Goal: Transaction & Acquisition: Purchase product/service

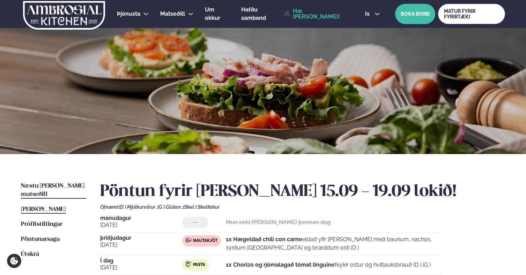
click at [67, 184] on span "Næstu [PERSON_NAME] matseðill" at bounding box center [52, 190] width 63 height 14
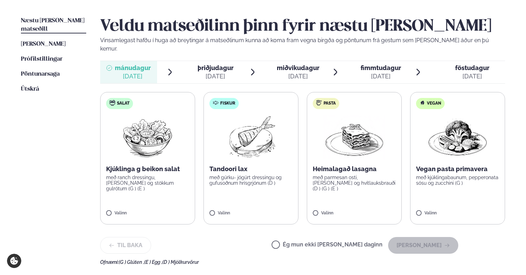
scroll to position [169, 0]
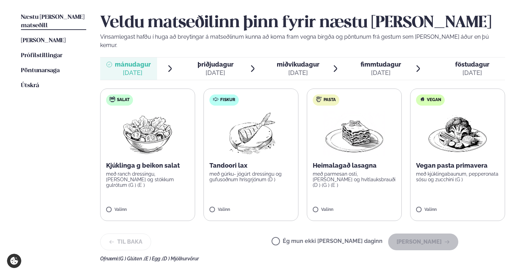
click at [320, 239] on label "Ég mun ekki [PERSON_NAME] daginn" at bounding box center [326, 242] width 111 height 7
click at [435, 238] on button "[PERSON_NAME]" at bounding box center [423, 242] width 70 height 17
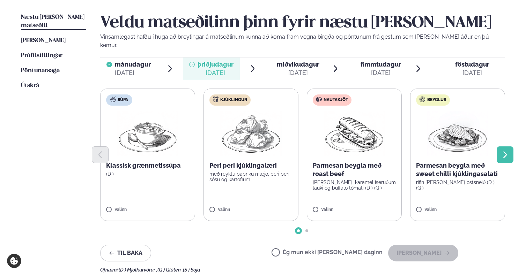
click at [501, 151] on icon "Next slide" at bounding box center [504, 155] width 8 height 8
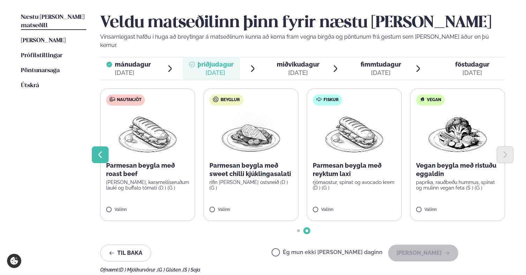
click at [100, 151] on icon "Previous slide" at bounding box center [99, 154] width 3 height 7
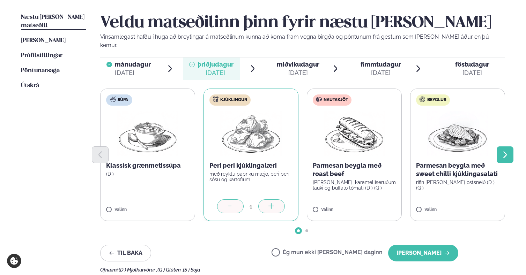
click at [510, 146] on button "Next slide" at bounding box center [504, 154] width 17 height 17
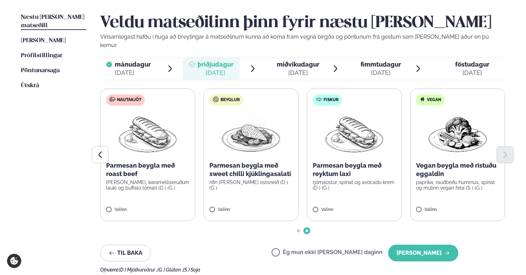
click at [252, 163] on p "Parmesan beygla með sweet chilli kjúklingasalati" at bounding box center [250, 169] width 83 height 17
click at [103, 151] on icon "Previous slide" at bounding box center [100, 155] width 8 height 8
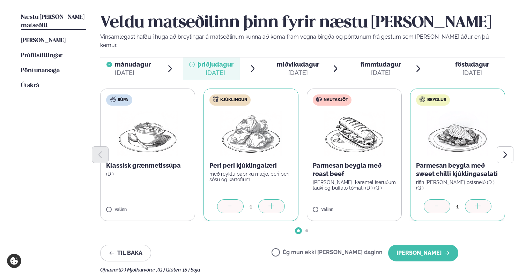
click at [230, 202] on div at bounding box center [230, 206] width 27 height 14
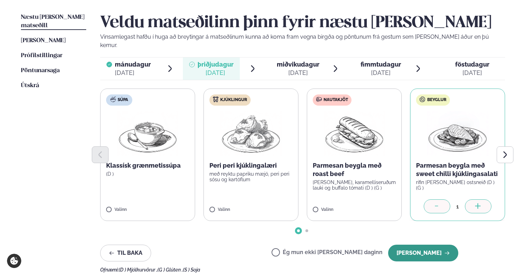
click at [432, 245] on button "[PERSON_NAME]" at bounding box center [423, 253] width 70 height 17
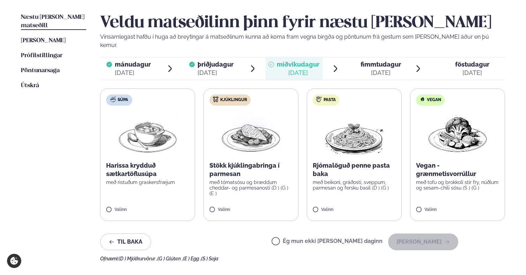
click at [338, 197] on label "Pasta Rjómalöguð penne pasta baka með beikoni, gráðosti, sveppum, parmesan og f…" at bounding box center [354, 155] width 95 height 133
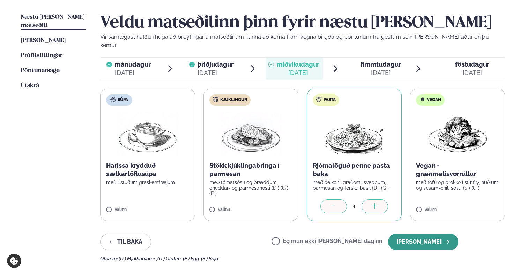
click at [431, 234] on button "[PERSON_NAME]" at bounding box center [423, 242] width 70 height 17
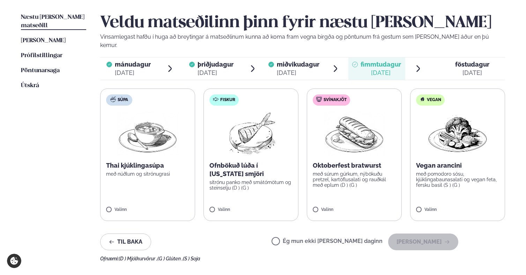
click at [142, 187] on label "Súpa Thai kjúklingasúpa með núðlum og sítrónugrasi Valinn" at bounding box center [147, 155] width 95 height 133
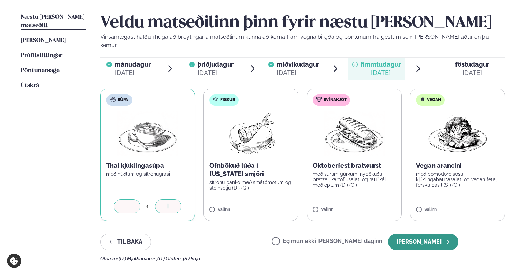
click at [416, 236] on button "[PERSON_NAME]" at bounding box center [423, 242] width 70 height 17
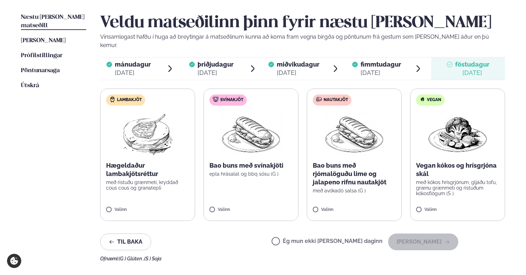
click at [320, 239] on label "Ég mun ekki [PERSON_NAME] daginn" at bounding box center [326, 242] width 111 height 7
click at [429, 234] on button "[PERSON_NAME]" at bounding box center [423, 242] width 70 height 17
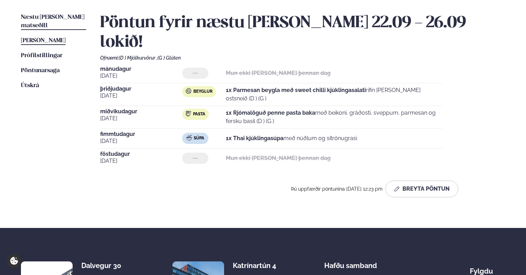
click at [46, 38] on span "[PERSON_NAME]" at bounding box center [43, 41] width 45 height 6
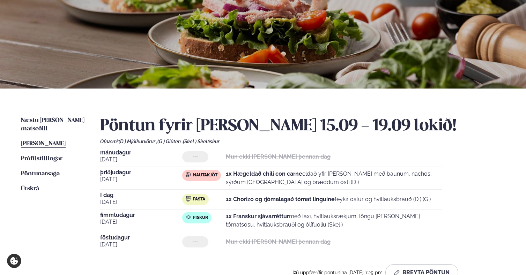
scroll to position [65, 0]
